Goal: Task Accomplishment & Management: Manage account settings

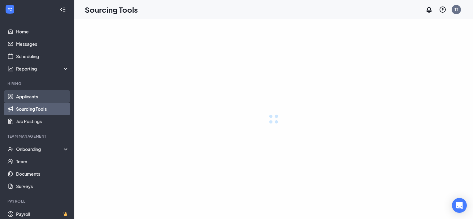
click at [33, 97] on link "Applicants" at bounding box center [42, 96] width 53 height 12
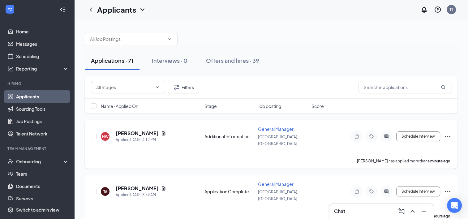
click at [447, 133] on icon "Ellipses" at bounding box center [447, 136] width 7 height 7
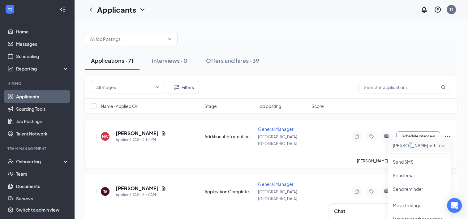
click at [407, 144] on p "[PERSON_NAME] as hired" at bounding box center [419, 145] width 53 height 6
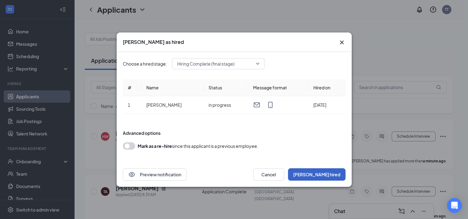
click at [330, 173] on button "[PERSON_NAME] hired" at bounding box center [317, 174] width 58 height 12
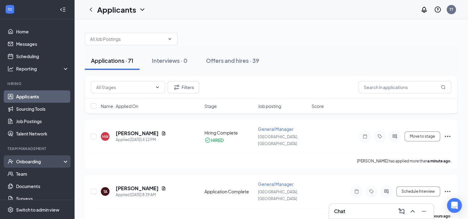
click at [32, 162] on div "Onboarding" at bounding box center [40, 161] width 48 height 6
click at [31, 172] on link "Overview" at bounding box center [42, 174] width 53 height 12
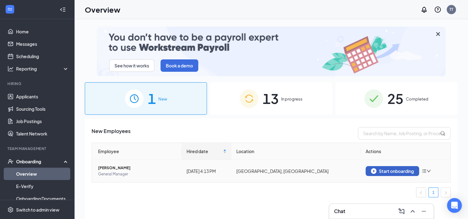
click at [381, 169] on div "Start onboarding" at bounding box center [392, 171] width 43 height 6
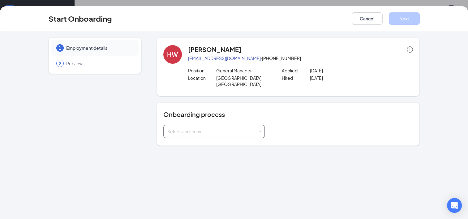
click at [228, 125] on div "Select a process" at bounding box center [213, 131] width 93 height 12
click at [367, 21] on button "Cancel" at bounding box center [367, 18] width 31 height 12
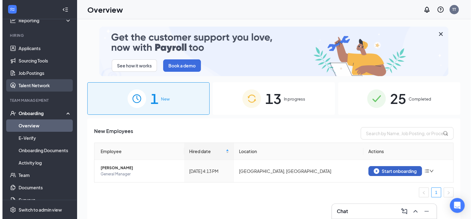
scroll to position [48, 0]
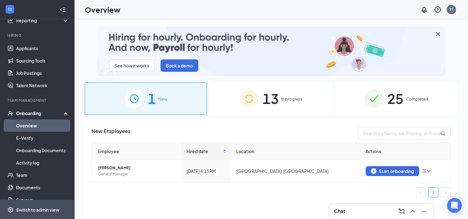
click at [24, 209] on div "Switch to admin view" at bounding box center [37, 210] width 43 height 6
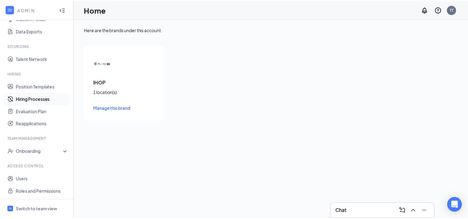
scroll to position [91, 0]
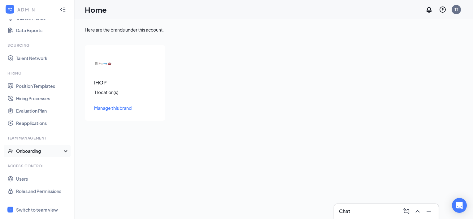
click at [30, 150] on div "Onboarding" at bounding box center [40, 151] width 48 height 6
click at [29, 165] on link "Onboarding Processes" at bounding box center [42, 163] width 53 height 12
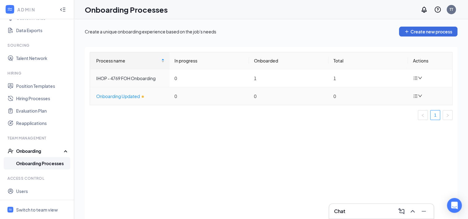
click at [137, 96] on div "Onboarding Updated" at bounding box center [130, 96] width 68 height 7
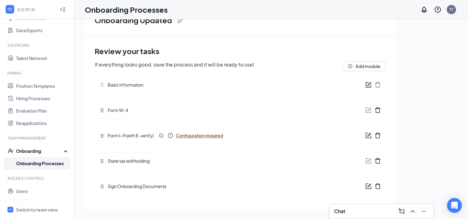
scroll to position [28, 0]
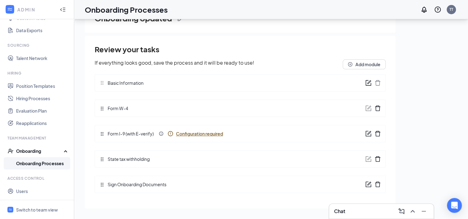
click at [180, 132] on span "Configuration required" at bounding box center [199, 133] width 47 height 6
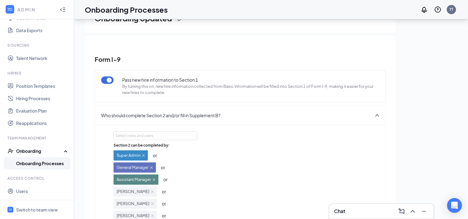
click at [468, 6] on div "Onboarding Processes TT" at bounding box center [271, 9] width 394 height 19
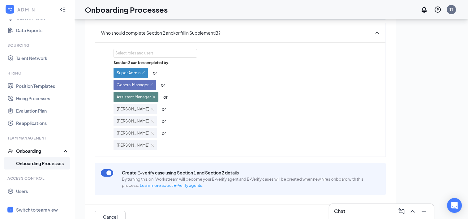
scroll to position [100, 0]
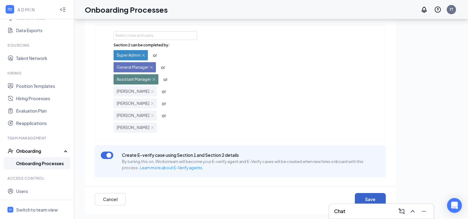
click at [359, 197] on button "Save" at bounding box center [370, 199] width 31 height 12
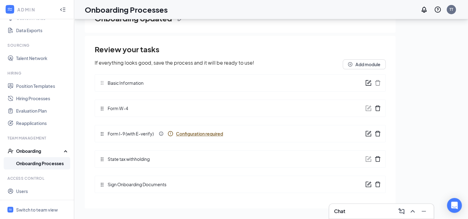
scroll to position [0, 0]
click at [200, 134] on span "Configuration required" at bounding box center [199, 133] width 47 height 6
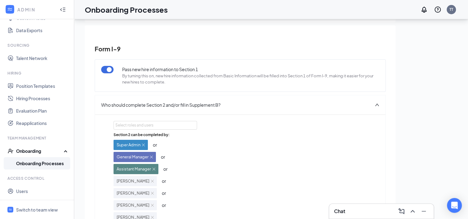
scroll to position [6, 0]
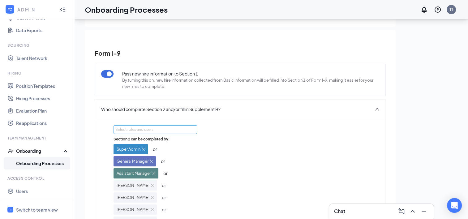
click at [143, 129] on div "Select roles and users" at bounding box center [153, 129] width 76 height 6
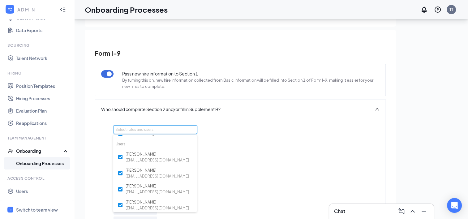
scroll to position [48, 0]
click at [247, 170] on div "Section 2 can be completed by: Super Admin or General Manager or Assistant Mana…" at bounding box center [239, 181] width 253 height 90
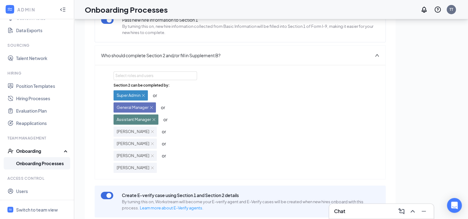
scroll to position [100, 0]
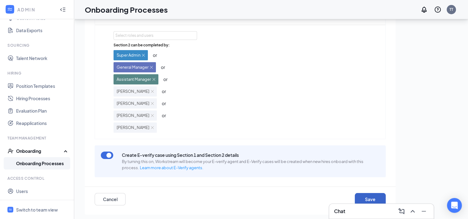
click at [363, 195] on button "Save" at bounding box center [370, 199] width 31 height 12
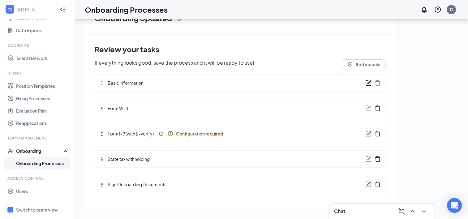
scroll to position [0, 0]
click at [169, 132] on icon "Info" at bounding box center [170, 133] width 6 height 6
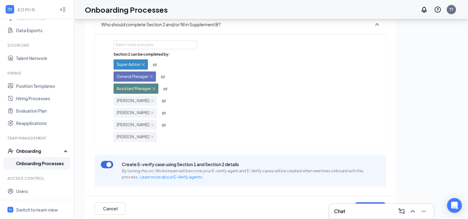
scroll to position [100, 0]
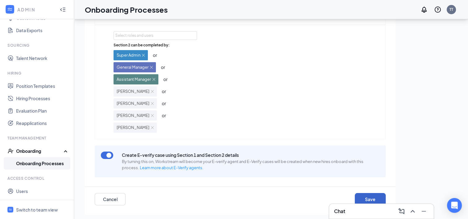
click at [364, 196] on button "Save" at bounding box center [370, 199] width 31 height 12
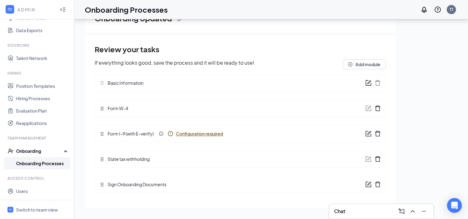
scroll to position [0, 0]
click at [26, 210] on div "Switch to team view" at bounding box center [37, 210] width 42 height 6
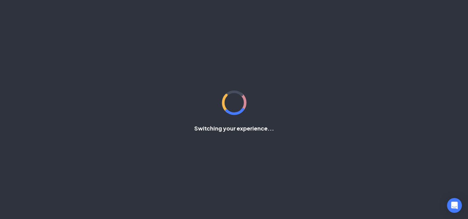
scroll to position [85, 0]
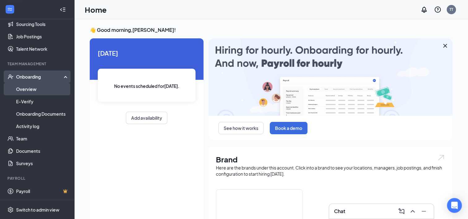
click at [33, 89] on link "Overview" at bounding box center [42, 89] width 53 height 12
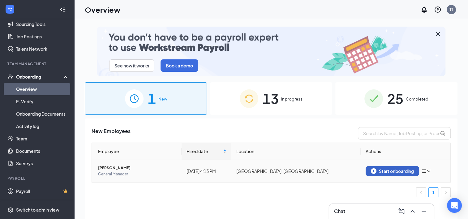
click at [384, 171] on div "Start onboarding" at bounding box center [392, 171] width 43 height 6
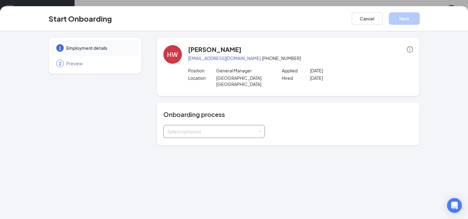
click at [259, 130] on span at bounding box center [260, 131] width 3 height 3
click at [204, 149] on span "Onboarding Updated" at bounding box center [187, 149] width 44 height 6
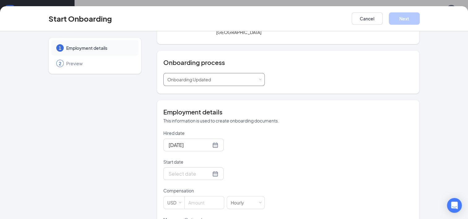
scroll to position [90, 0]
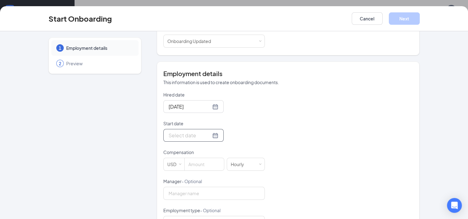
click at [207, 131] on div at bounding box center [194, 135] width 50 height 8
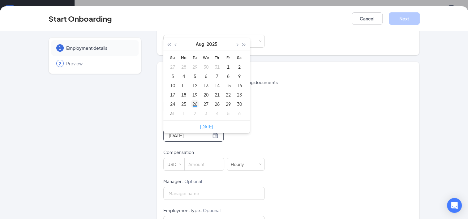
type input "[DATE]"
click at [193, 100] on div "26" at bounding box center [194, 103] width 7 height 7
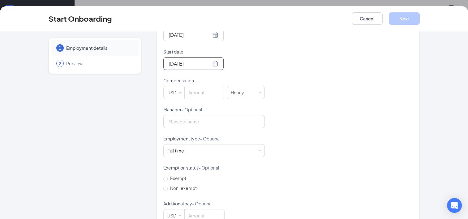
scroll to position [172, 0]
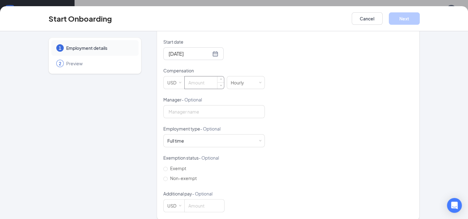
click at [199, 76] on input at bounding box center [204, 82] width 39 height 12
type input "13.5"
click at [402, 16] on button "Next" at bounding box center [404, 18] width 31 height 12
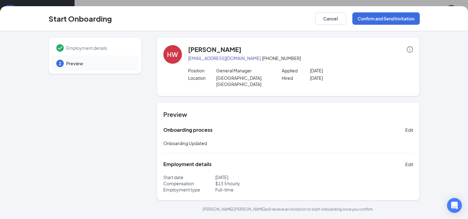
scroll to position [28, 0]
click at [377, 18] on button "Confirm and Send Invitation" at bounding box center [385, 18] width 67 height 12
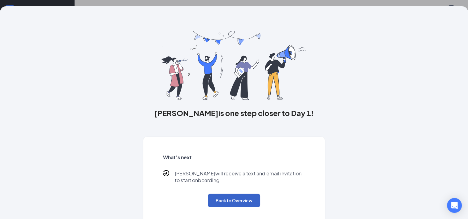
click at [229, 198] on button "Back to Overview" at bounding box center [234, 201] width 52 height 14
